Goal: Information Seeking & Learning: Find specific fact

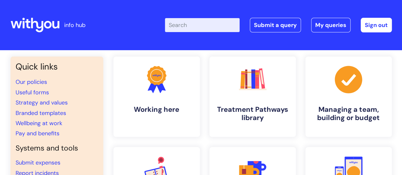
click at [205, 24] on input "Enter your search term here..." at bounding box center [202, 25] width 75 height 14
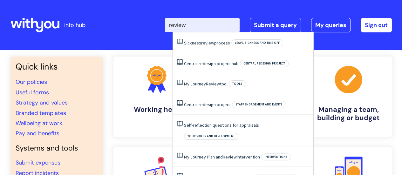
click at [176, 27] on input "review" at bounding box center [202, 25] width 75 height 14
type input "pay review"
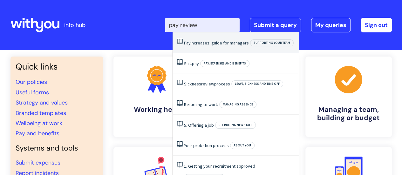
click at [227, 43] on link "Pay increases: guide for managers" at bounding box center [216, 43] width 65 height 6
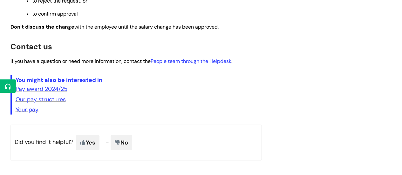
scroll to position [587, 0]
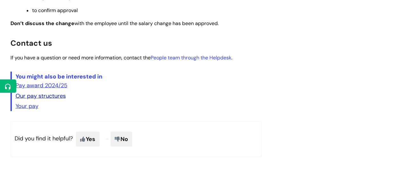
click at [57, 99] on link "Our pay structures" at bounding box center [41, 96] width 50 height 8
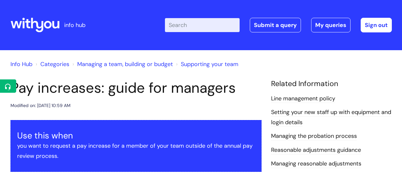
scroll to position [587, 0]
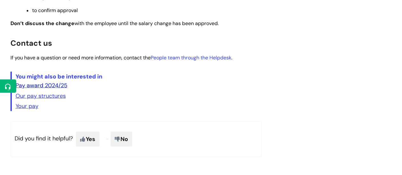
click at [61, 89] on link "Pay award 2024/25" at bounding box center [42, 85] width 52 height 8
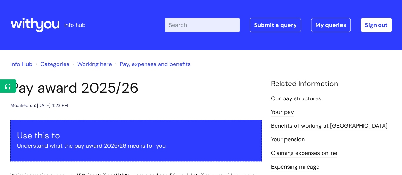
click at [83, 90] on h1 "Pay award 2025/26" at bounding box center [135, 87] width 251 height 17
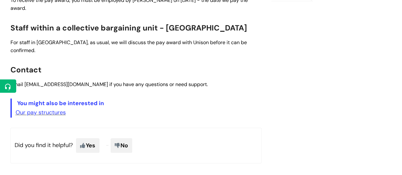
scroll to position [295, 0]
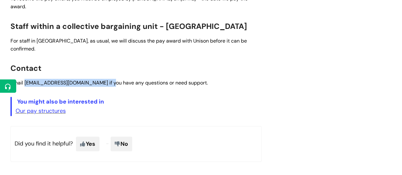
drag, startPoint x: 110, startPoint y: 67, endPoint x: 25, endPoint y: 67, distance: 85.4
click at [25, 79] on span "Email [EMAIL_ADDRESS][DOMAIN_NAME] if you have any questions or need support." at bounding box center [108, 82] width 197 height 7
copy span "[EMAIL_ADDRESS][DOMAIN_NAME]"
